Goal: Transaction & Acquisition: Purchase product/service

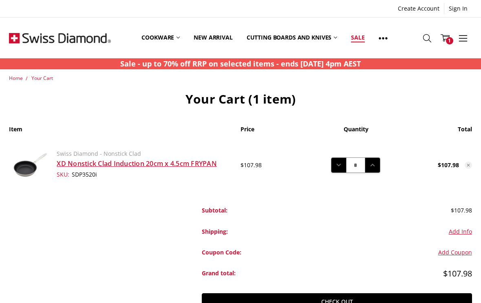
click at [354, 40] on link "Sale" at bounding box center [357, 38] width 27 height 36
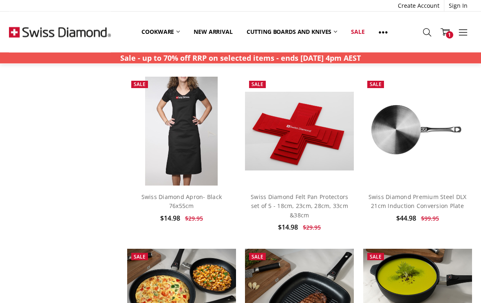
scroll to position [240, 0]
click at [447, 204] on link "Swiss Diamond Premium Steel DLX 21cm Induction Conversion Plate" at bounding box center [418, 201] width 98 height 17
